Goal: Transaction & Acquisition: Purchase product/service

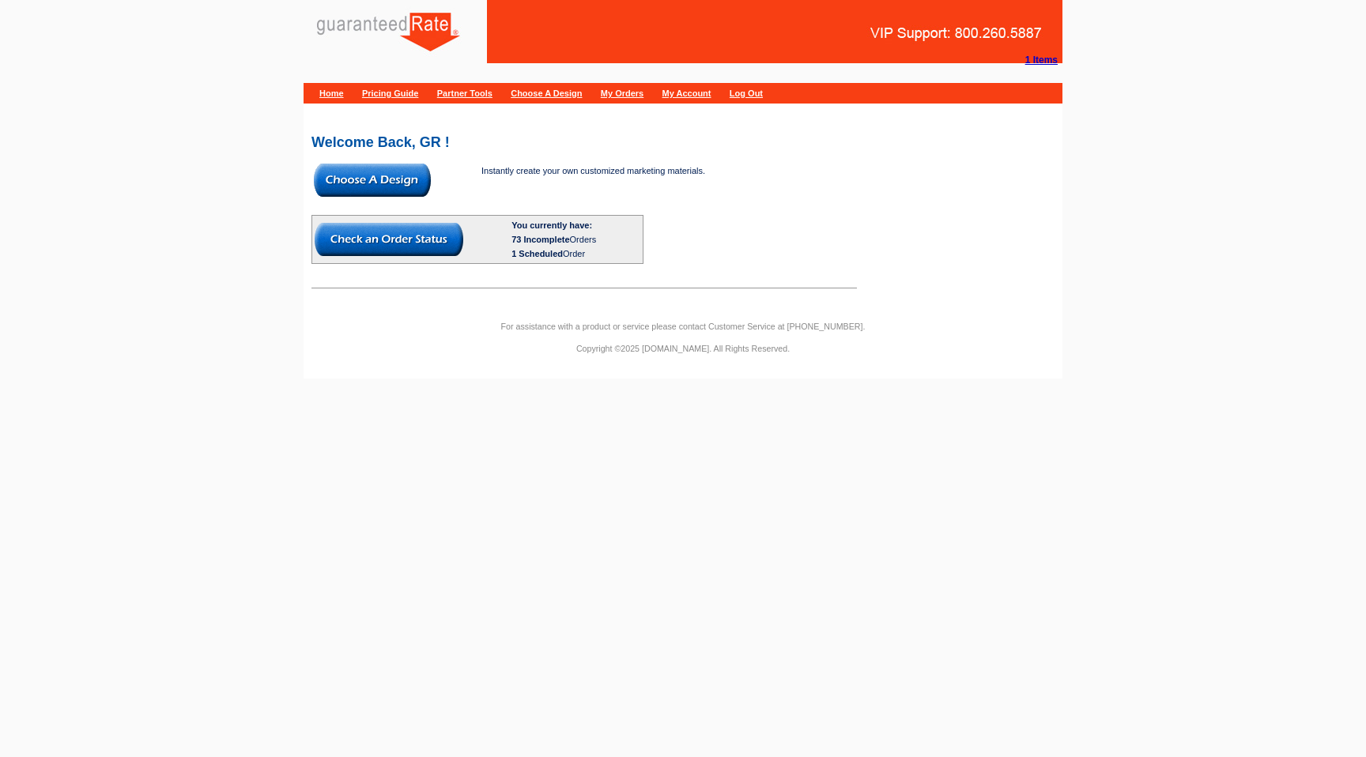
click at [357, 175] on img at bounding box center [372, 180] width 117 height 33
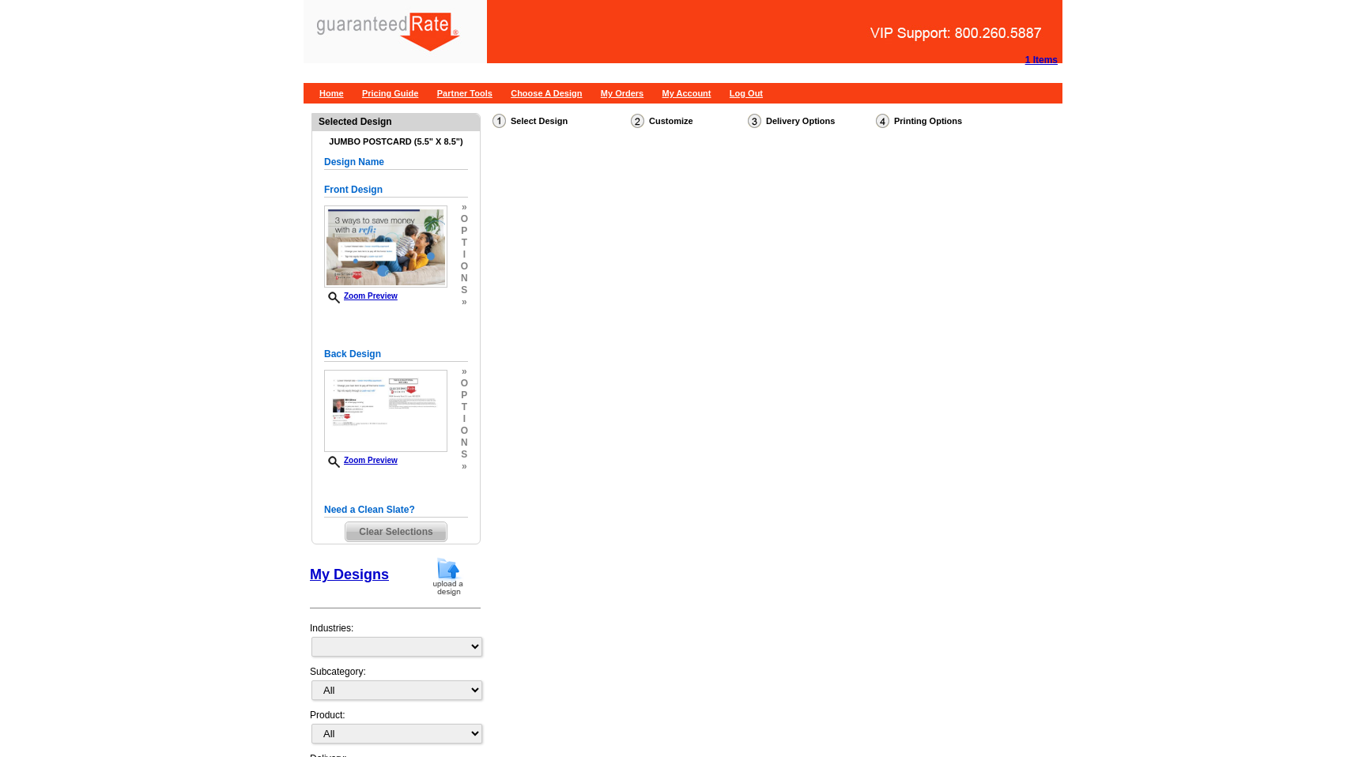
select select "1"
select select "2"
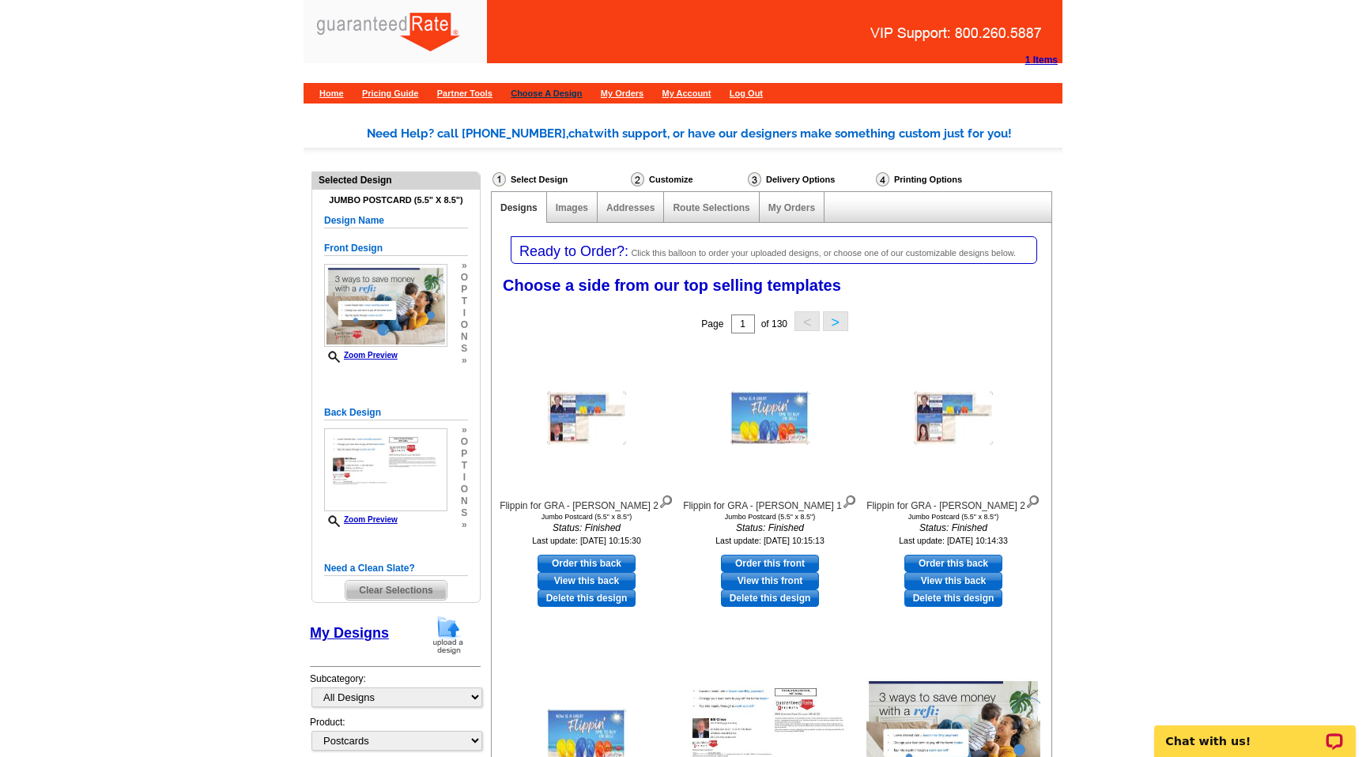
click at [582, 91] on link "Choose A Design" at bounding box center [546, 93] width 71 height 9
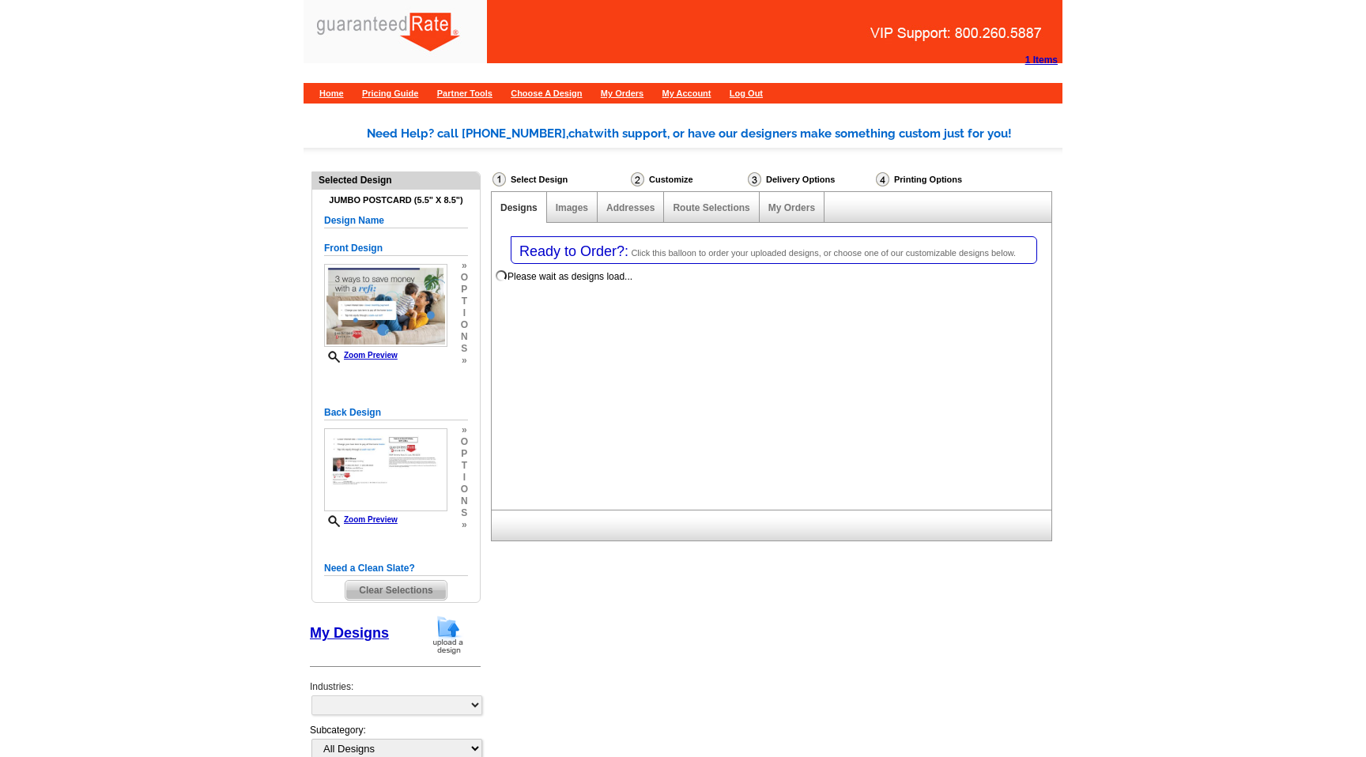
select select "1"
select select "2"
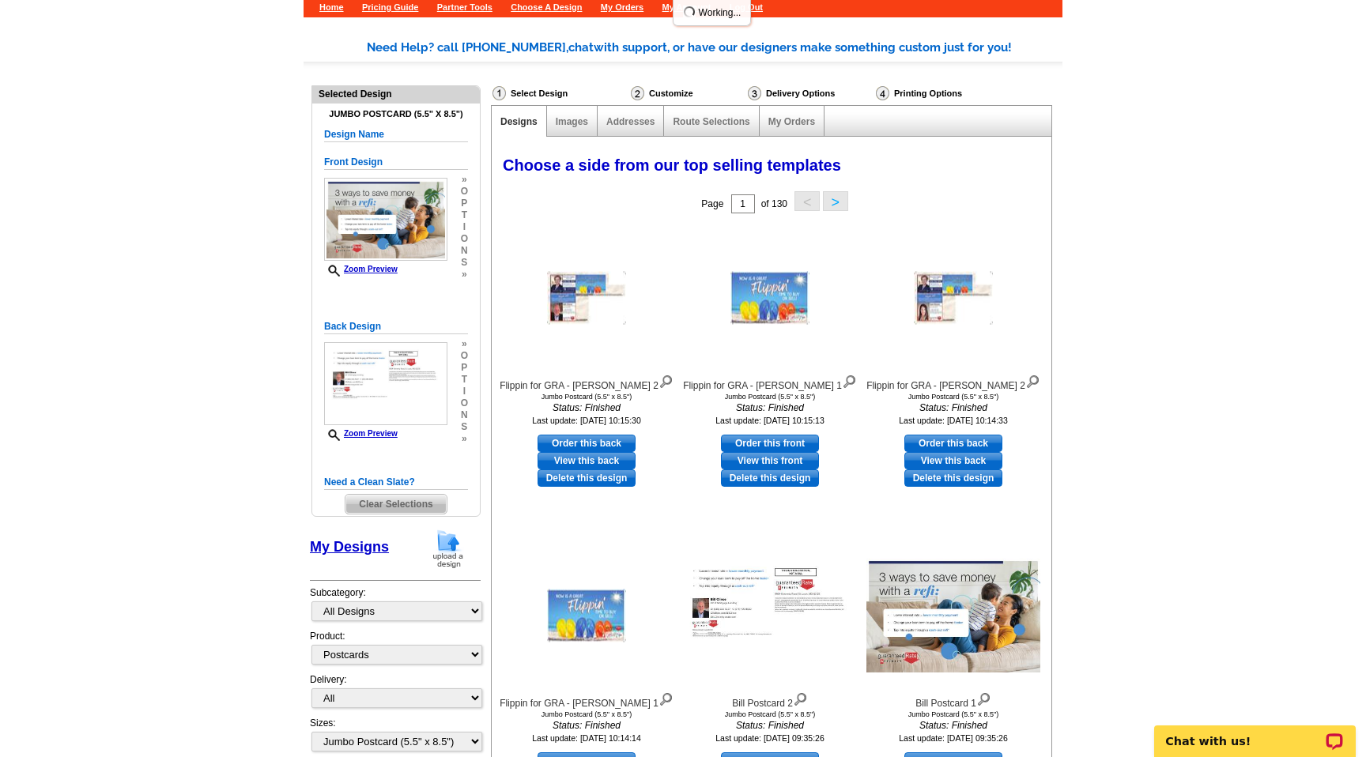
scroll to position [92, 0]
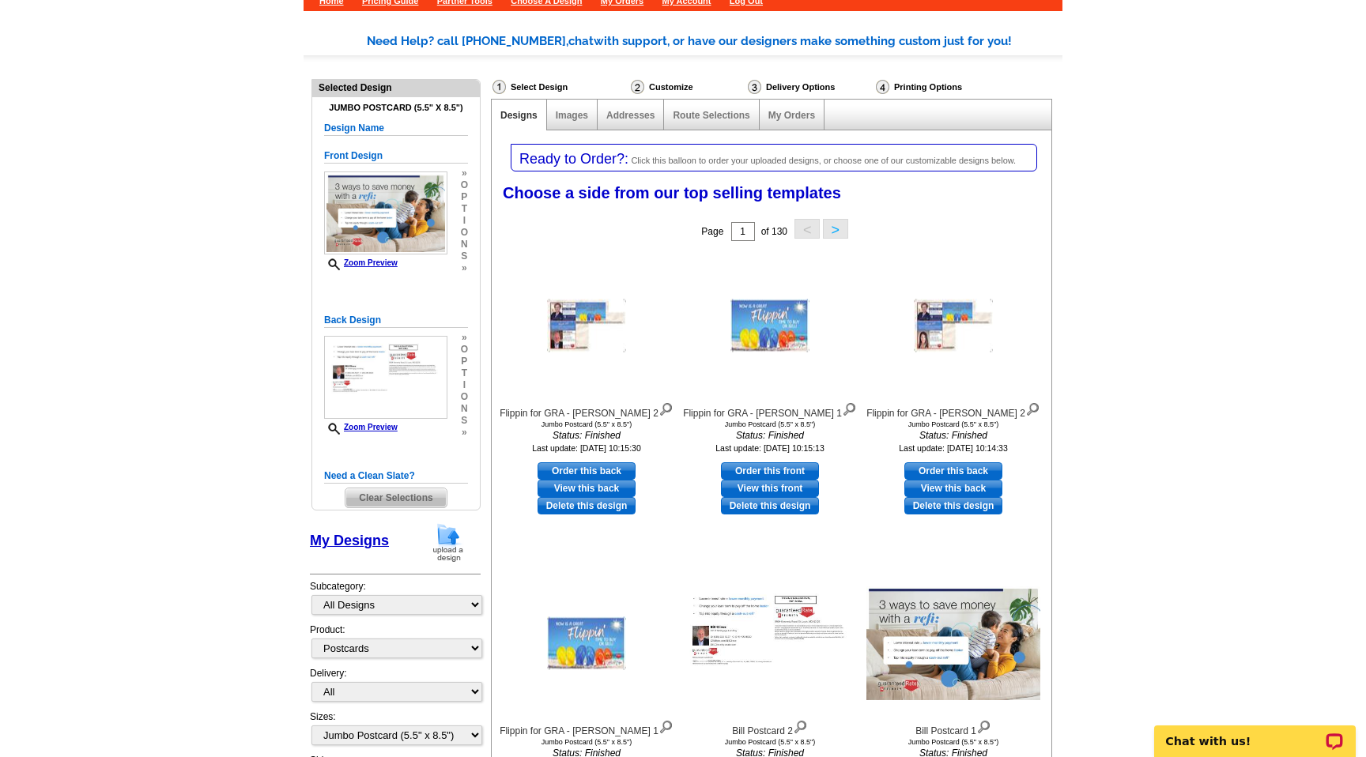
click at [384, 504] on span "Clear Selections" at bounding box center [395, 497] width 100 height 19
click at [384, 493] on span "Clear Selections" at bounding box center [395, 497] width 100 height 19
click at [206, 424] on main "Need Help? call [PHONE_NUMBER], chat with support, or have our designers make s…" at bounding box center [683, 515] width 1366 height 1013
click at [402, 499] on span "Clear Selections" at bounding box center [395, 497] width 100 height 19
click at [447, 542] on img at bounding box center [448, 542] width 41 height 40
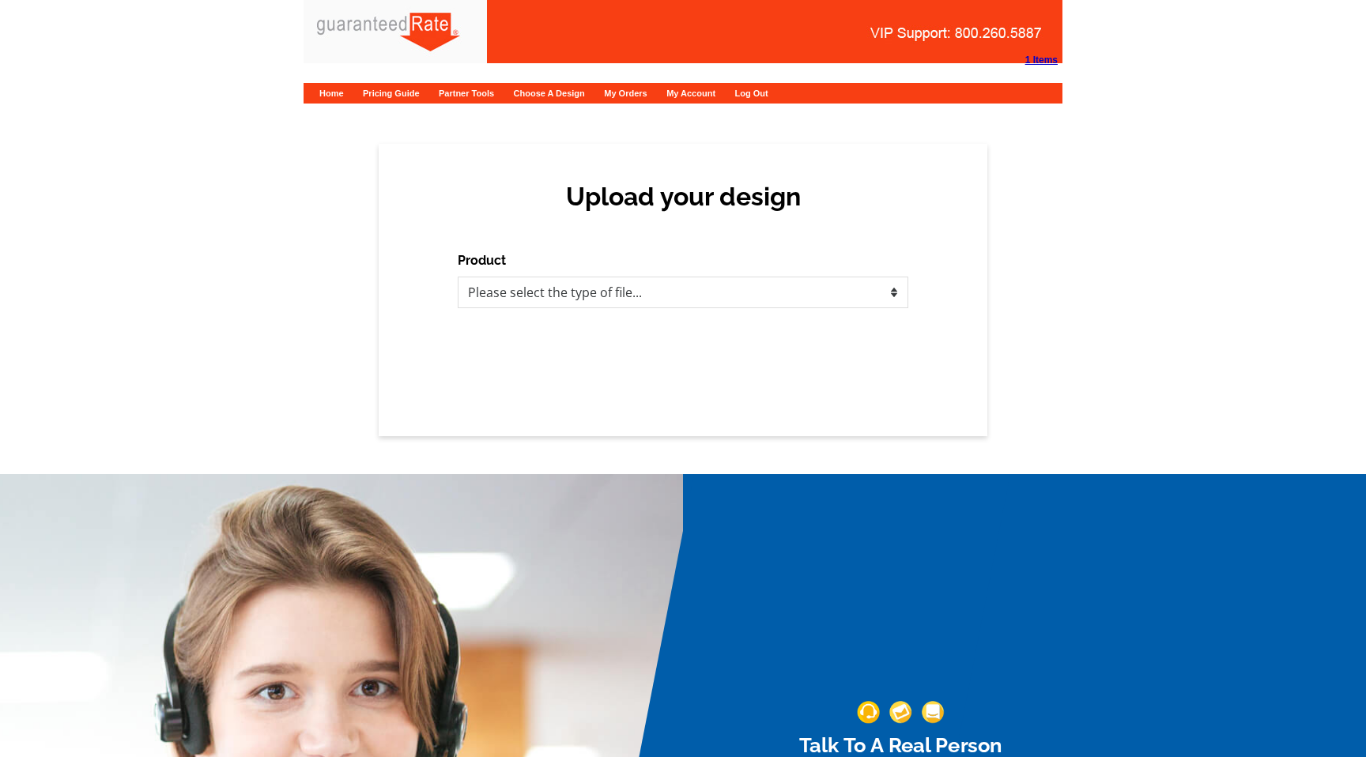
click at [590, 269] on div "Product Please select the type of file... Postcards Calendars Business Cards Le…" at bounding box center [683, 279] width 451 height 57
click at [571, 319] on div "Upload your design Product Please select the type of file... Postcards Calendar…" at bounding box center [683, 290] width 609 height 292
click at [571, 311] on div "Upload your design Product Please select the type of file... Postcards Calendar…" at bounding box center [683, 290] width 609 height 292
click at [574, 294] on select "Please select the type of file... Postcards Calendars Business Cards Letters an…" at bounding box center [683, 293] width 451 height 32
select select "3"
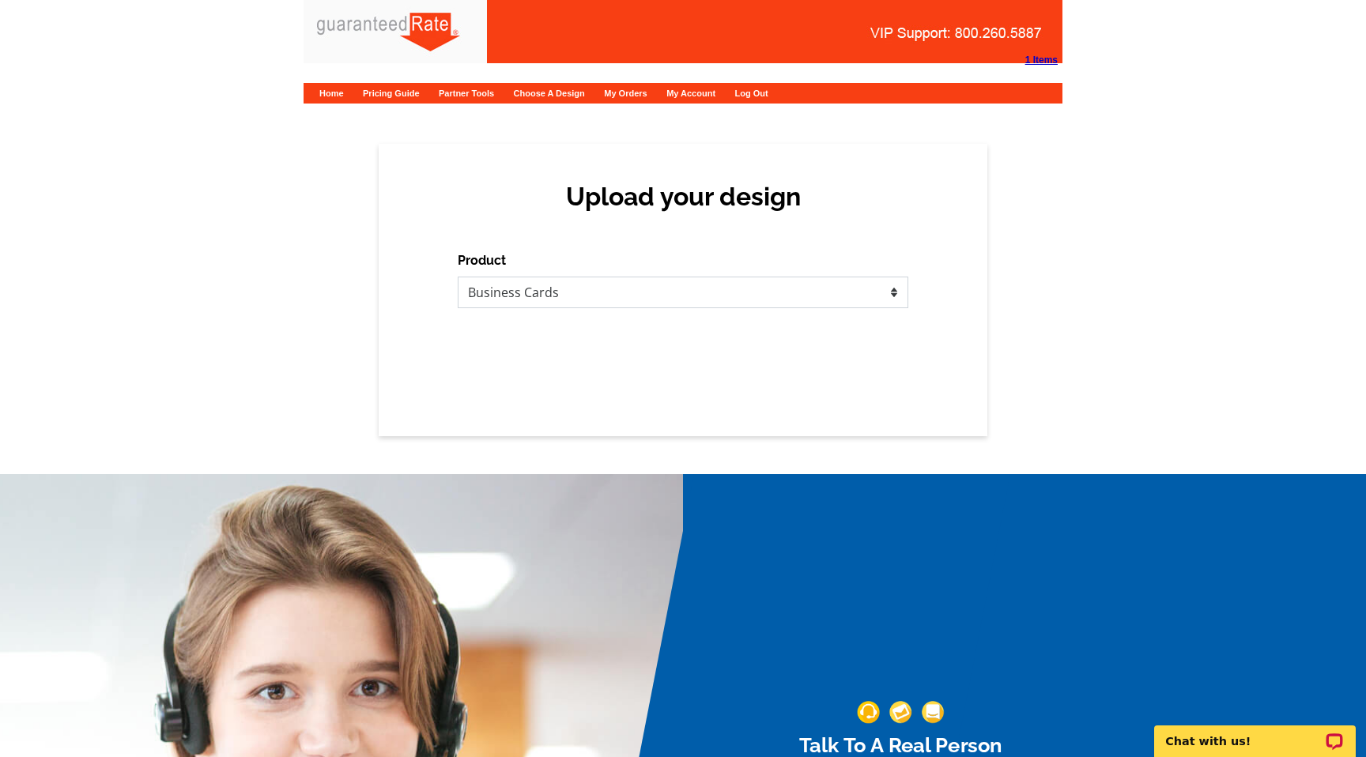
click at [458, 277] on select "Please select the type of file... Postcards Calendars Business Cards Letters an…" at bounding box center [683, 293] width 451 height 32
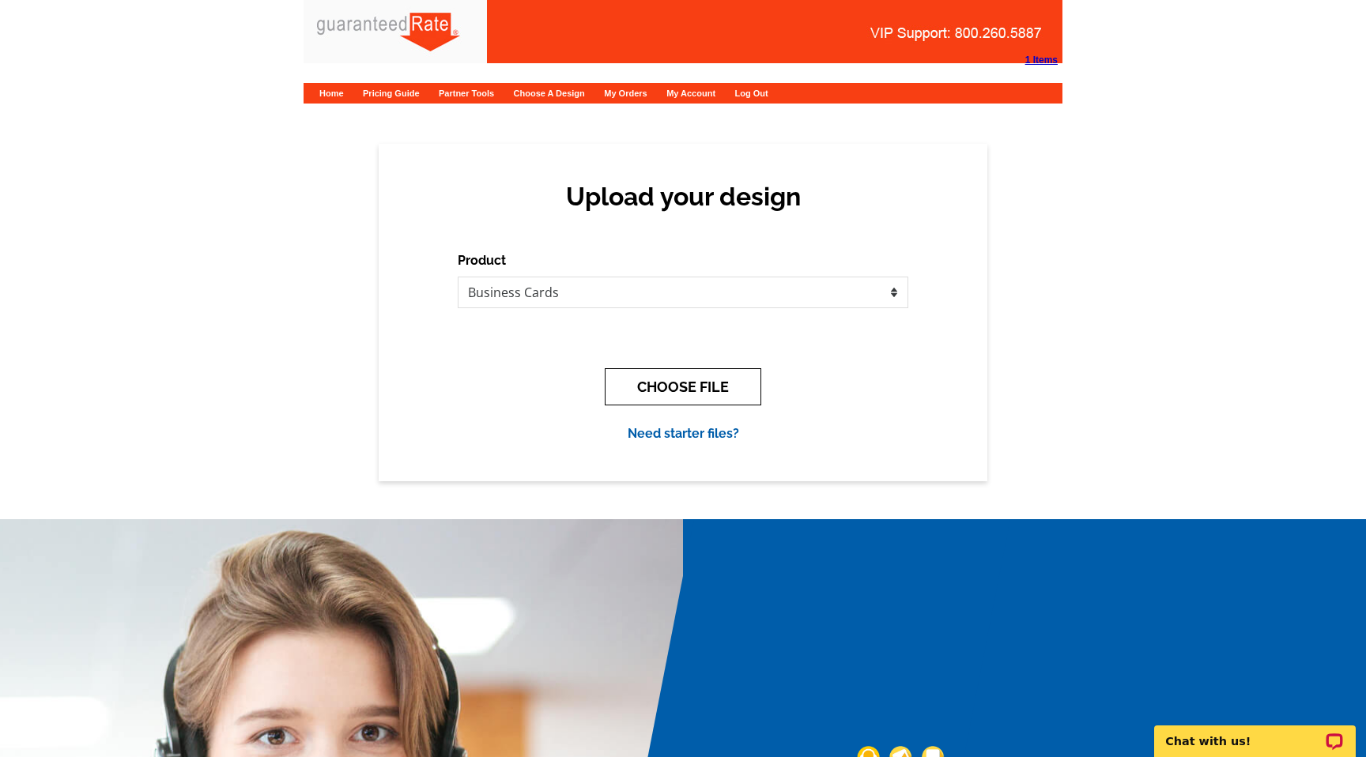
click at [671, 394] on button "CHOOSE FILE" at bounding box center [683, 386] width 156 height 37
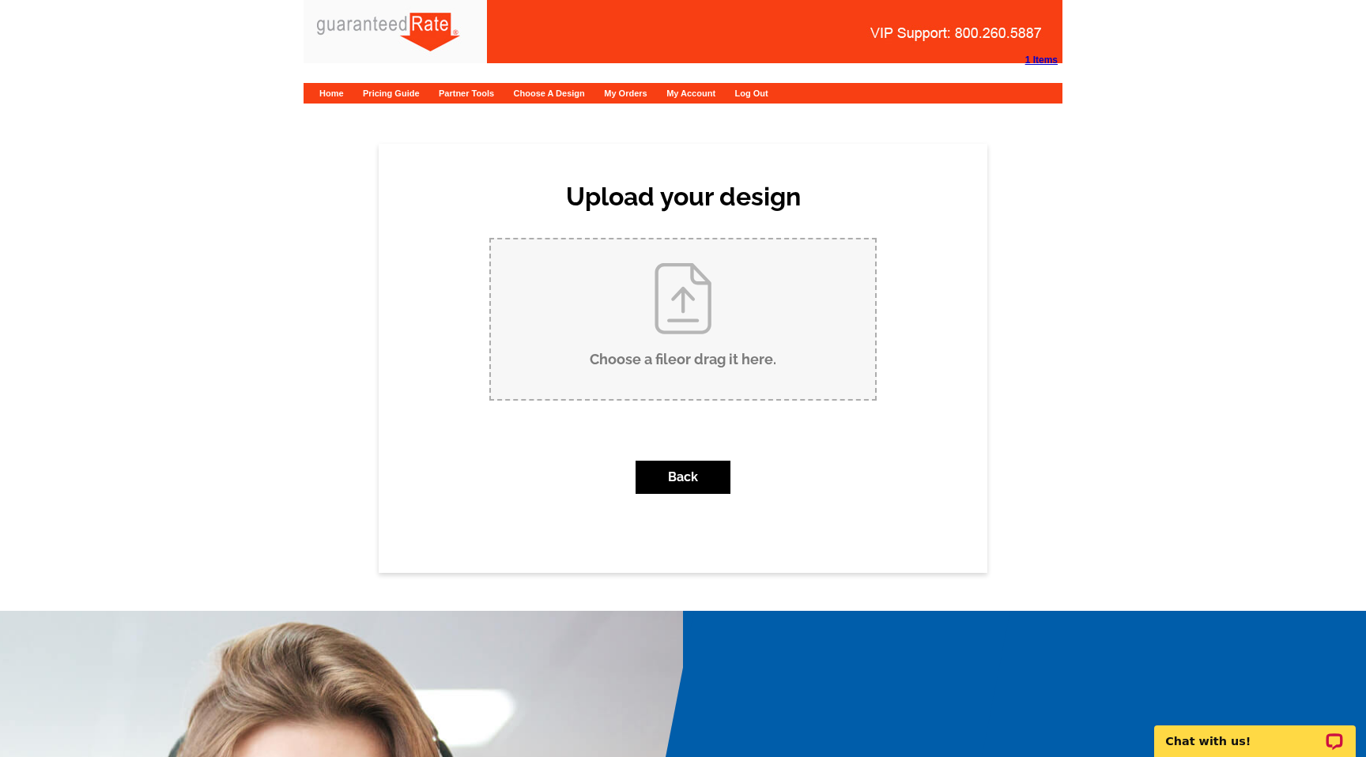
click at [656, 353] on input "Choose a file or drag it here ." at bounding box center [683, 319] width 384 height 160
type input "C:\fakepath\Jean Kavanaugh Business Card.pdf"
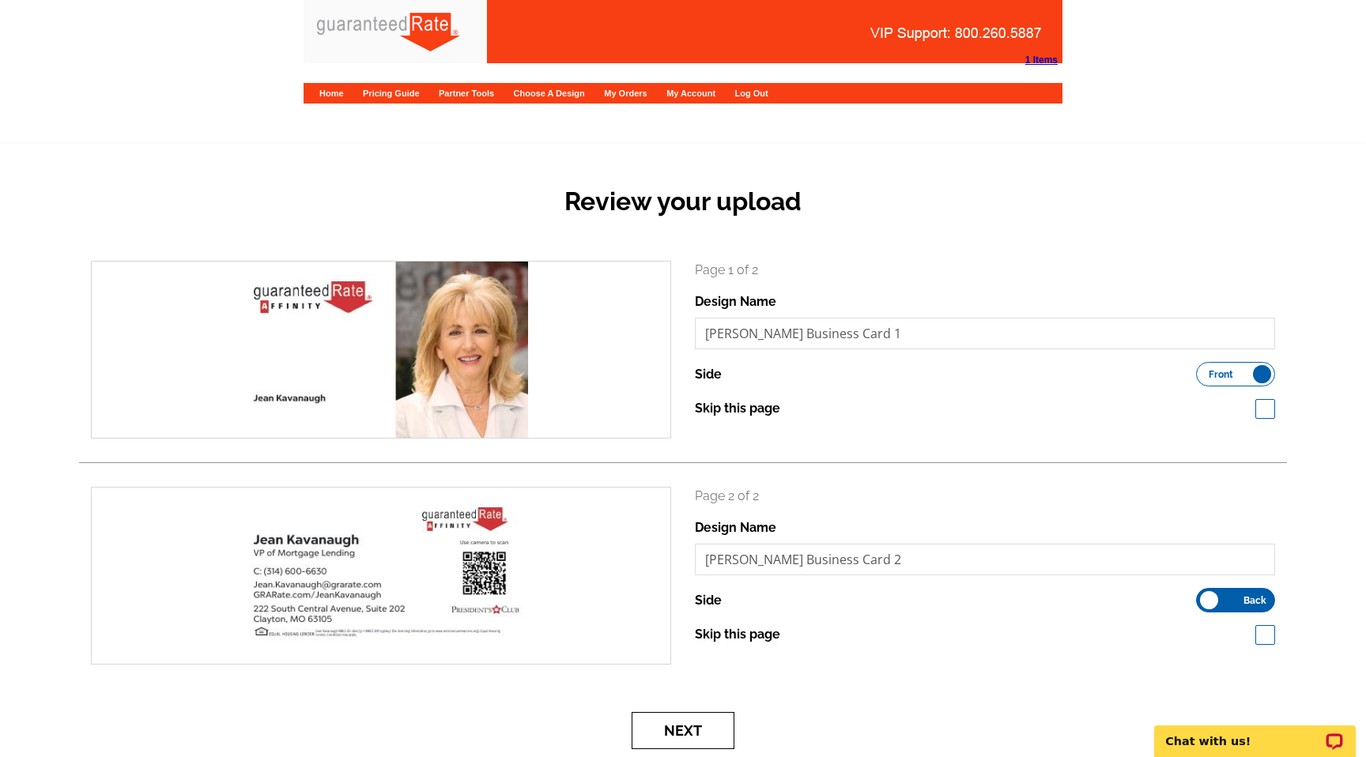
click at [696, 736] on button "Next" at bounding box center [683, 730] width 103 height 37
click at [681, 731] on button "Next" at bounding box center [683, 730] width 103 height 37
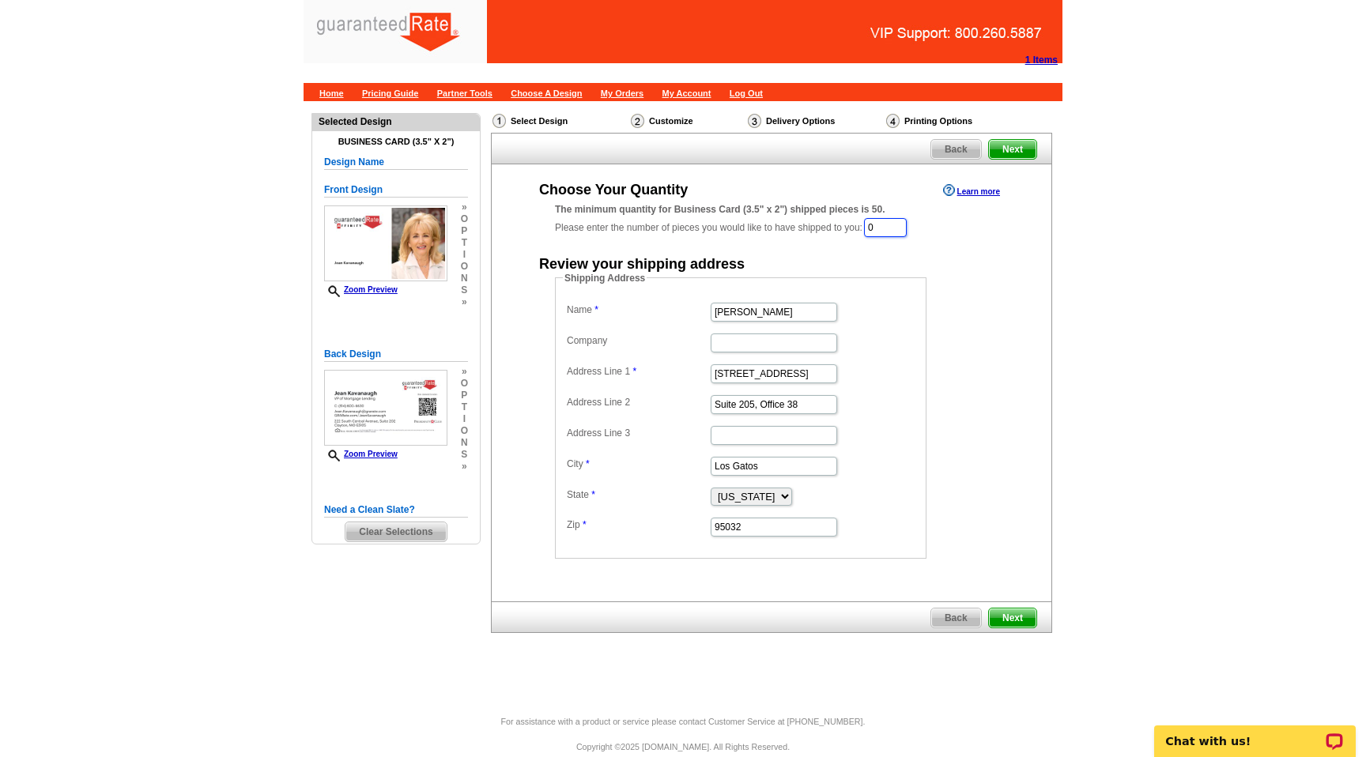
click at [889, 223] on input "0" at bounding box center [885, 227] width 43 height 19
type input "500"
click at [1077, 383] on main "Need Help? call 800-260-5887, chat with support, or have our designers make som…" at bounding box center [683, 409] width 1366 height 616
click at [738, 315] on input "Bob Bachman" at bounding box center [774, 313] width 126 height 19
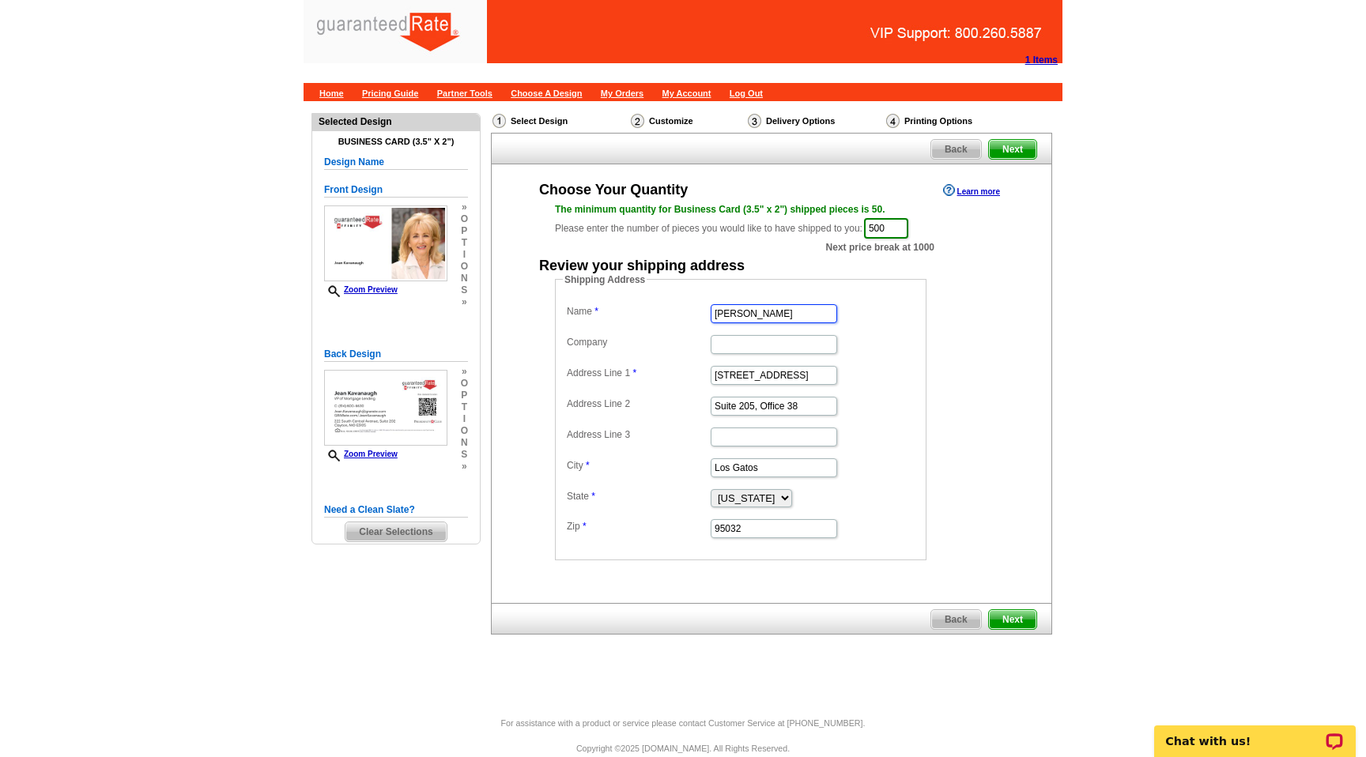
click at [738, 315] on input "Bob Bachman" at bounding box center [774, 313] width 126 height 19
click at [769, 312] on input "Jean Kav" at bounding box center [774, 313] width 126 height 19
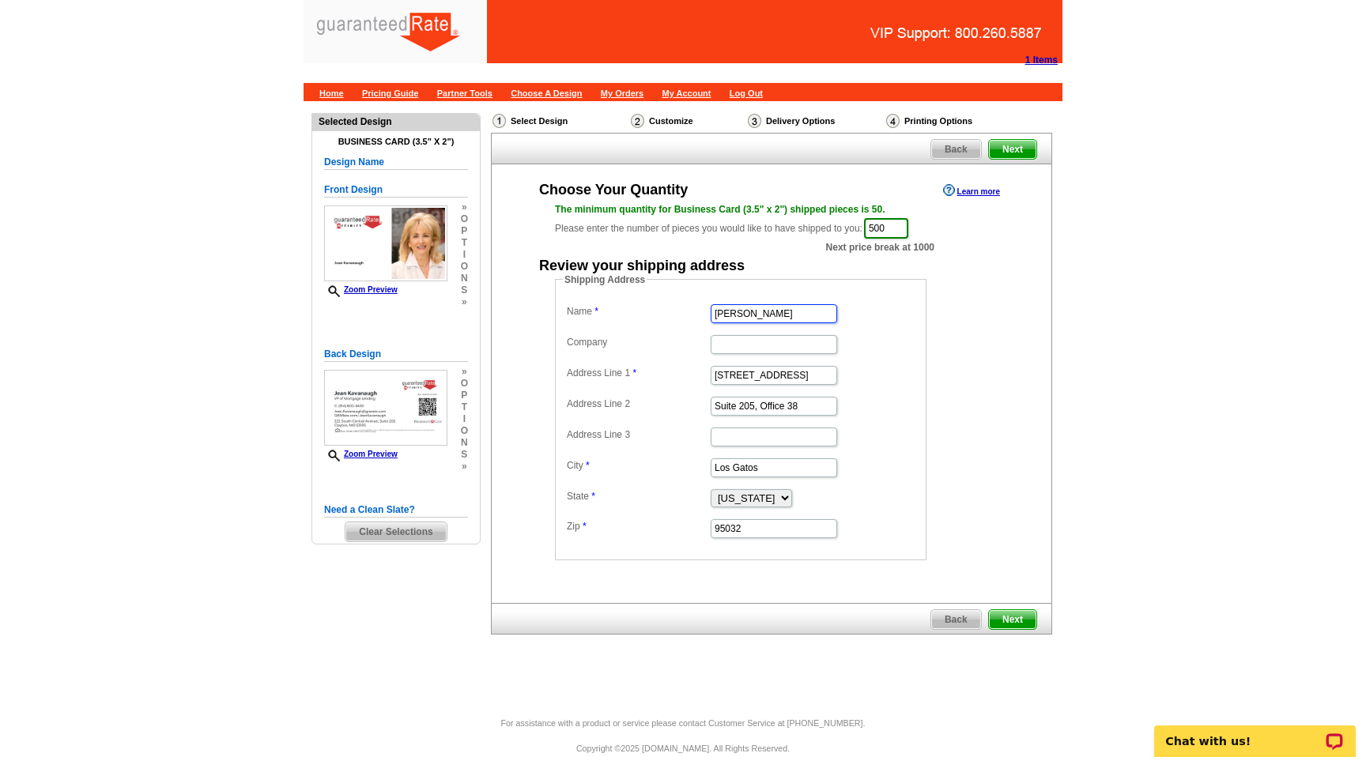
paste input "Kavanaugh"
click at [946, 358] on dd "Shipping Address Name Kavanaugh Company Address Line 1 16185 Los Gatos Blvd Add…" at bounding box center [765, 417] width 420 height 288
click at [713, 312] on input "Kavanaugh" at bounding box center [774, 313] width 126 height 19
type input "Jean Kavanaugh"
click at [1034, 413] on div "Choose Your Quantity Learn more The minimum quantity for Business Card (3.5" x …" at bounding box center [772, 370] width 560 height 380
